Goal: Navigation & Orientation: Go to known website

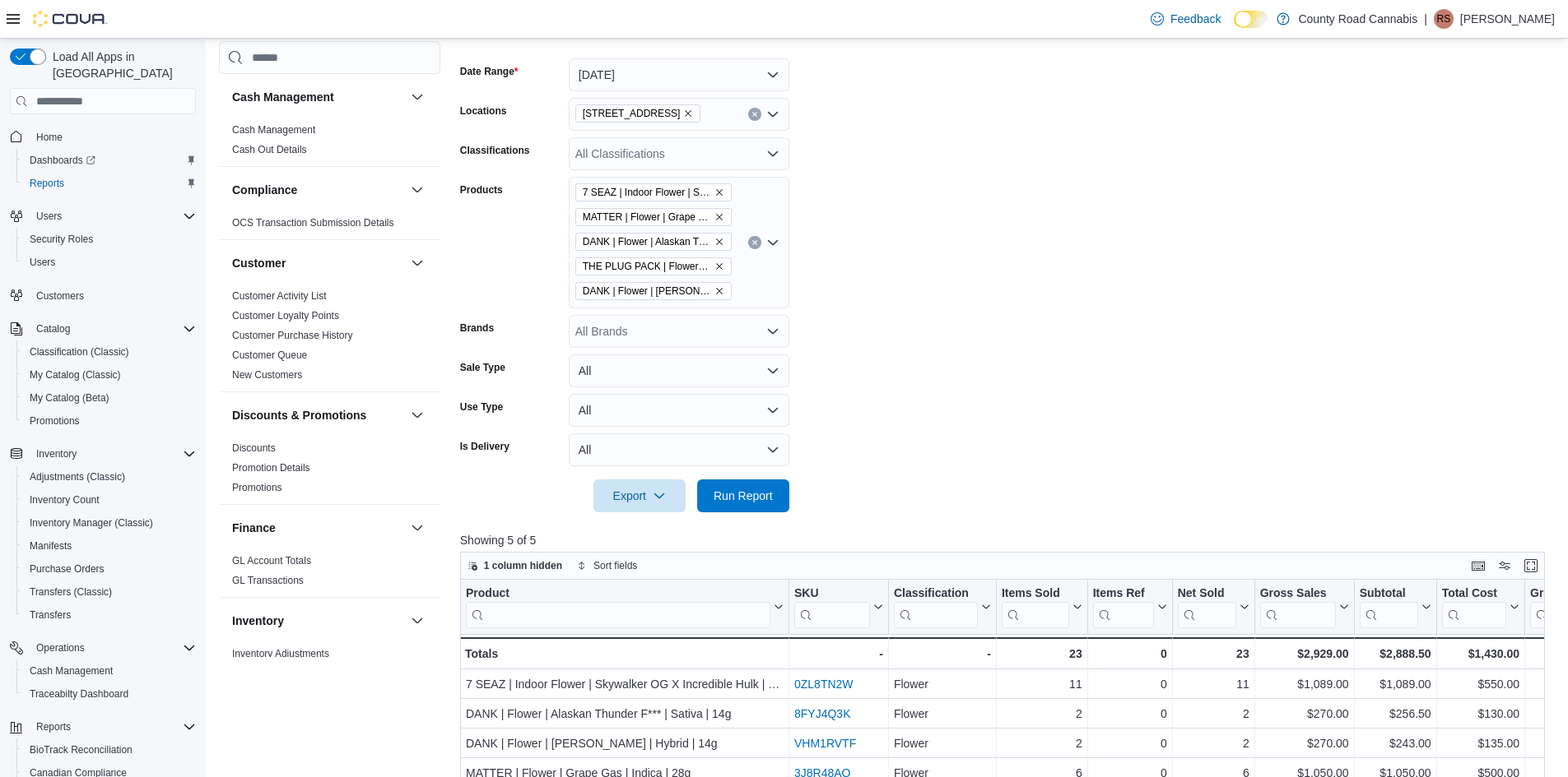
scroll to position [645, 0]
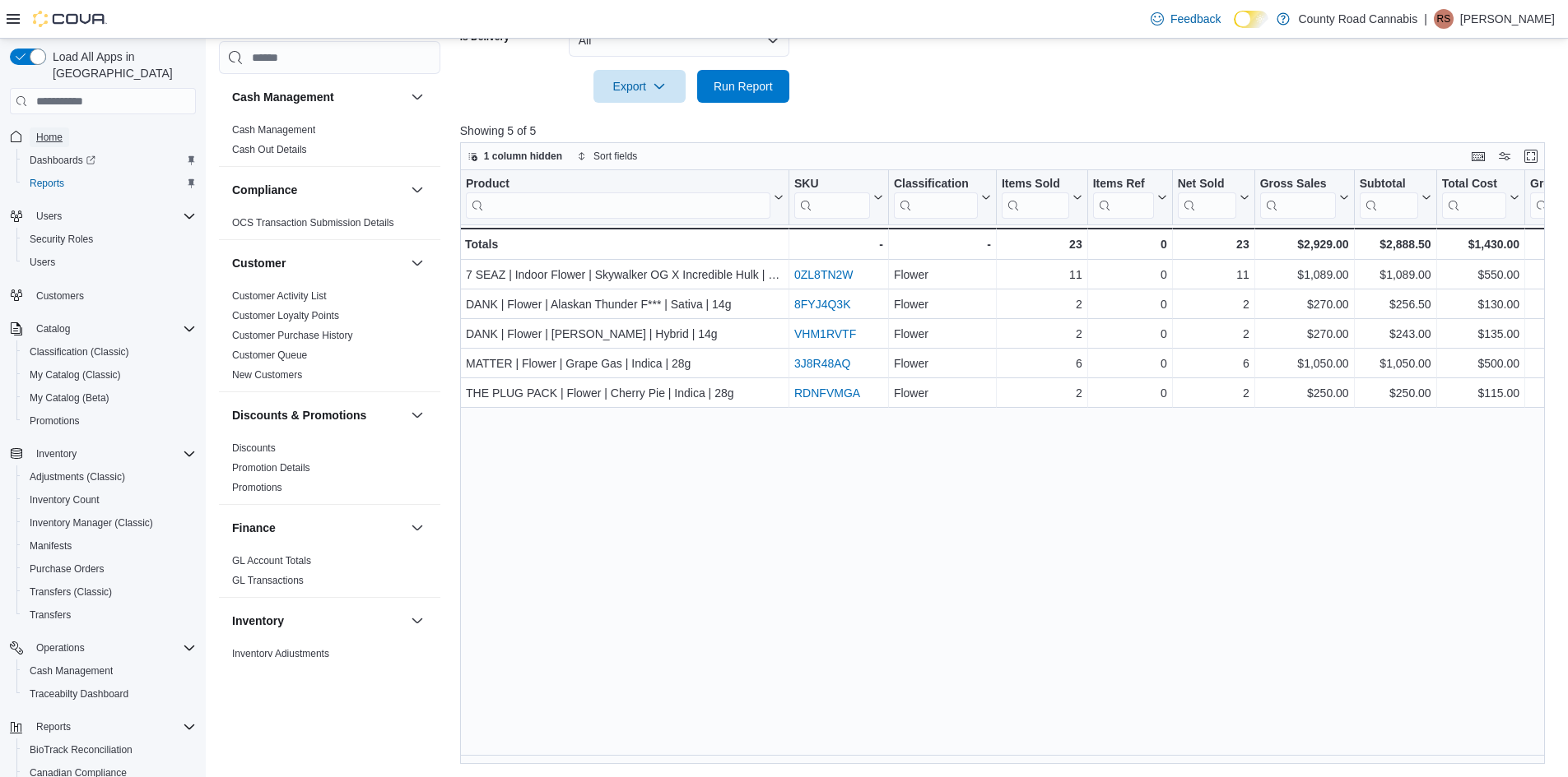
click at [49, 130] on span "Home" at bounding box center [50, 136] width 26 height 13
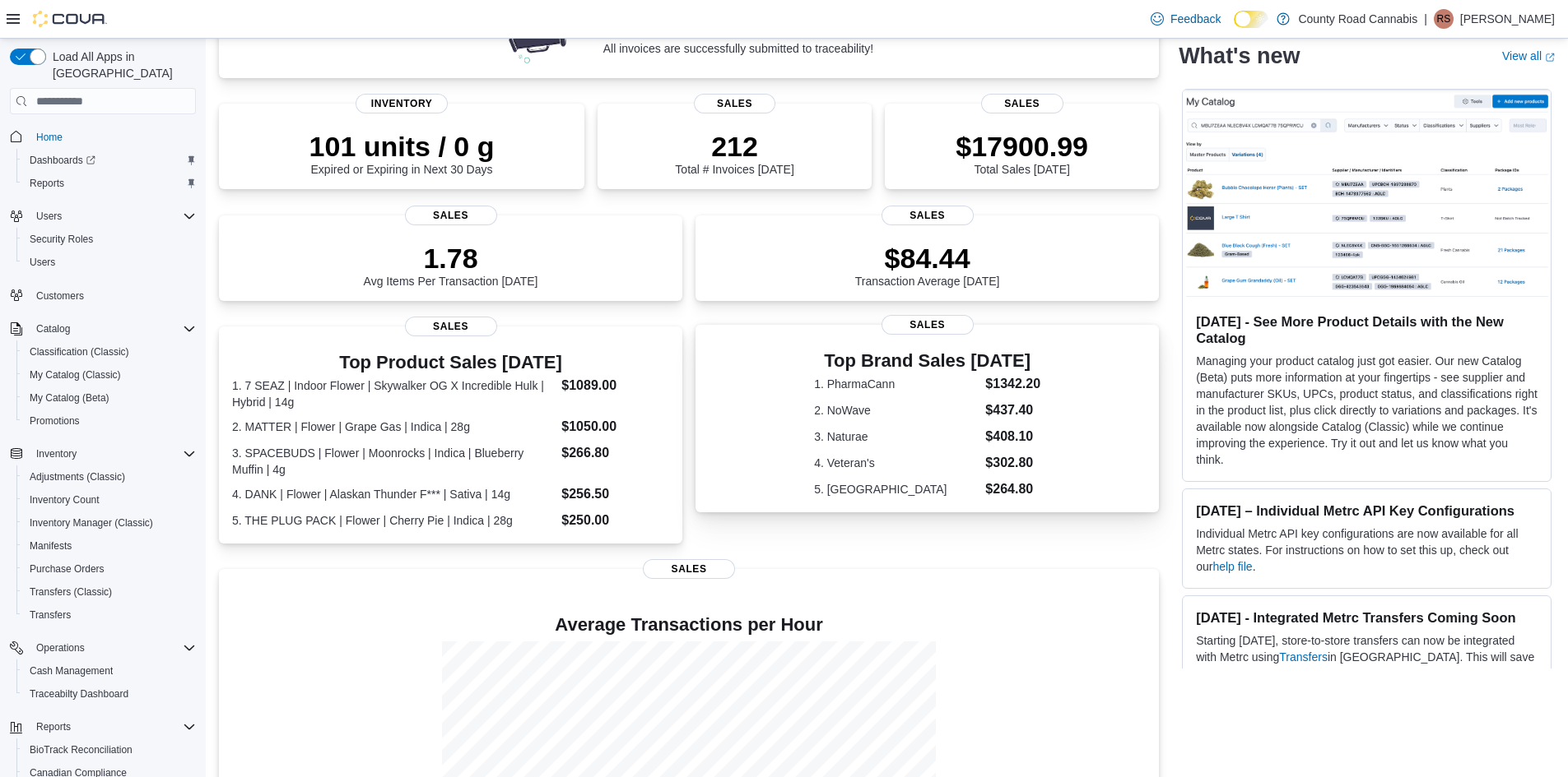
scroll to position [342, 0]
